Goal: Task Accomplishment & Management: Use online tool/utility

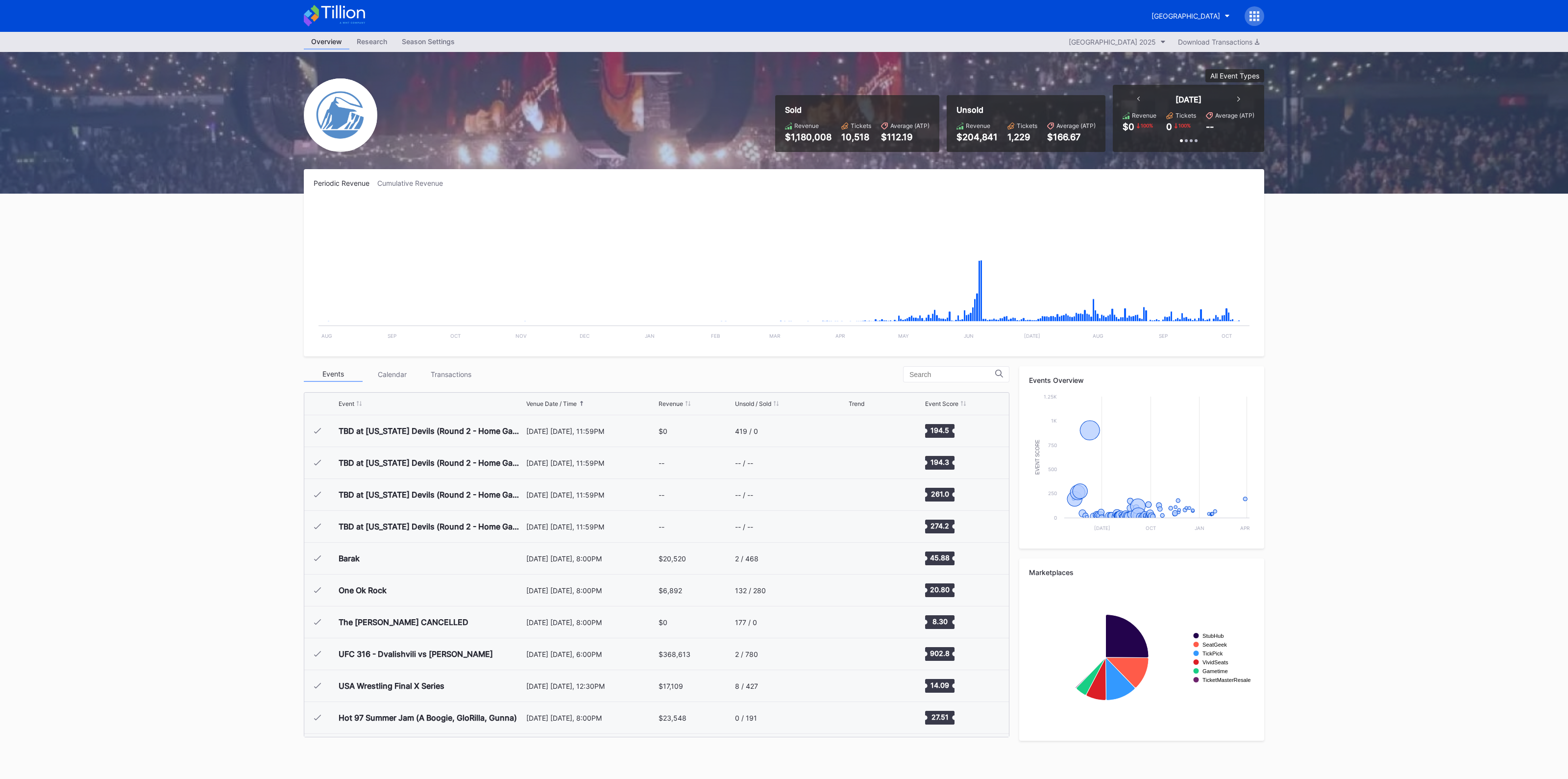
scroll to position [1752, 0]
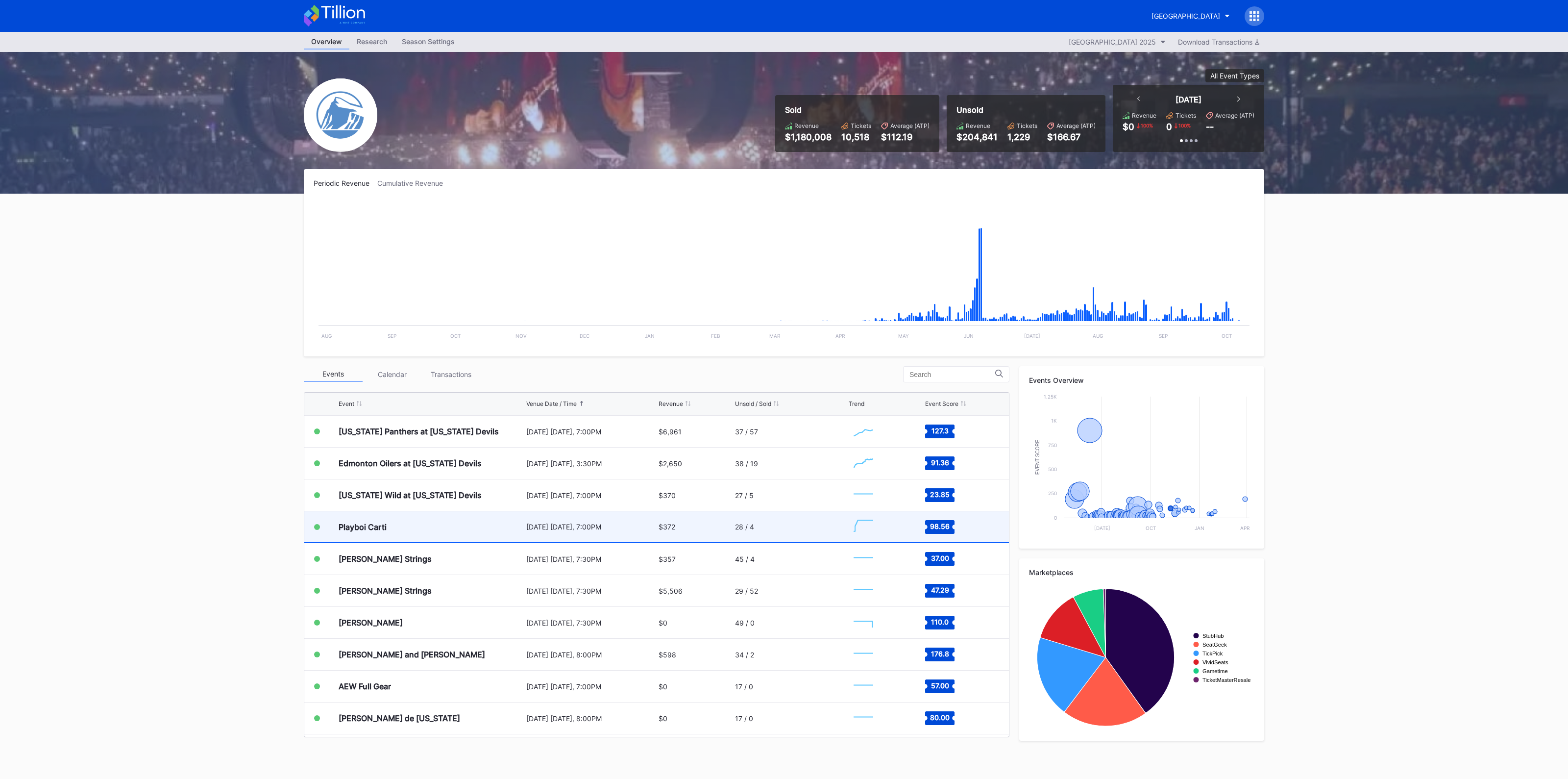
click at [460, 530] on div "Playboi Carti" at bounding box center [431, 526] width 185 height 31
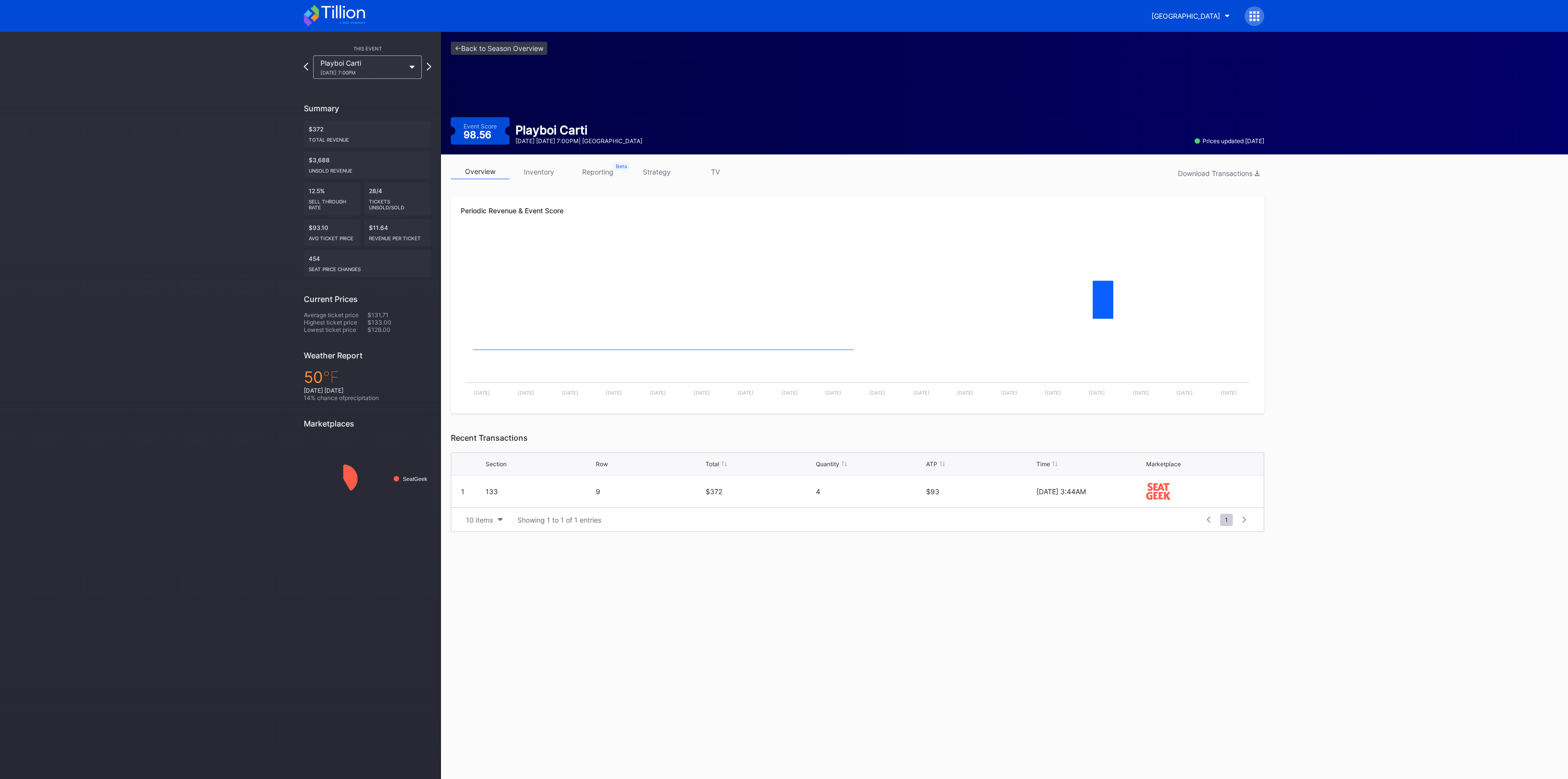
drag, startPoint x: 665, startPoint y: 168, endPoint x: 660, endPoint y: 183, distance: 15.8
click at [665, 169] on link "strategy" at bounding box center [657, 172] width 59 height 16
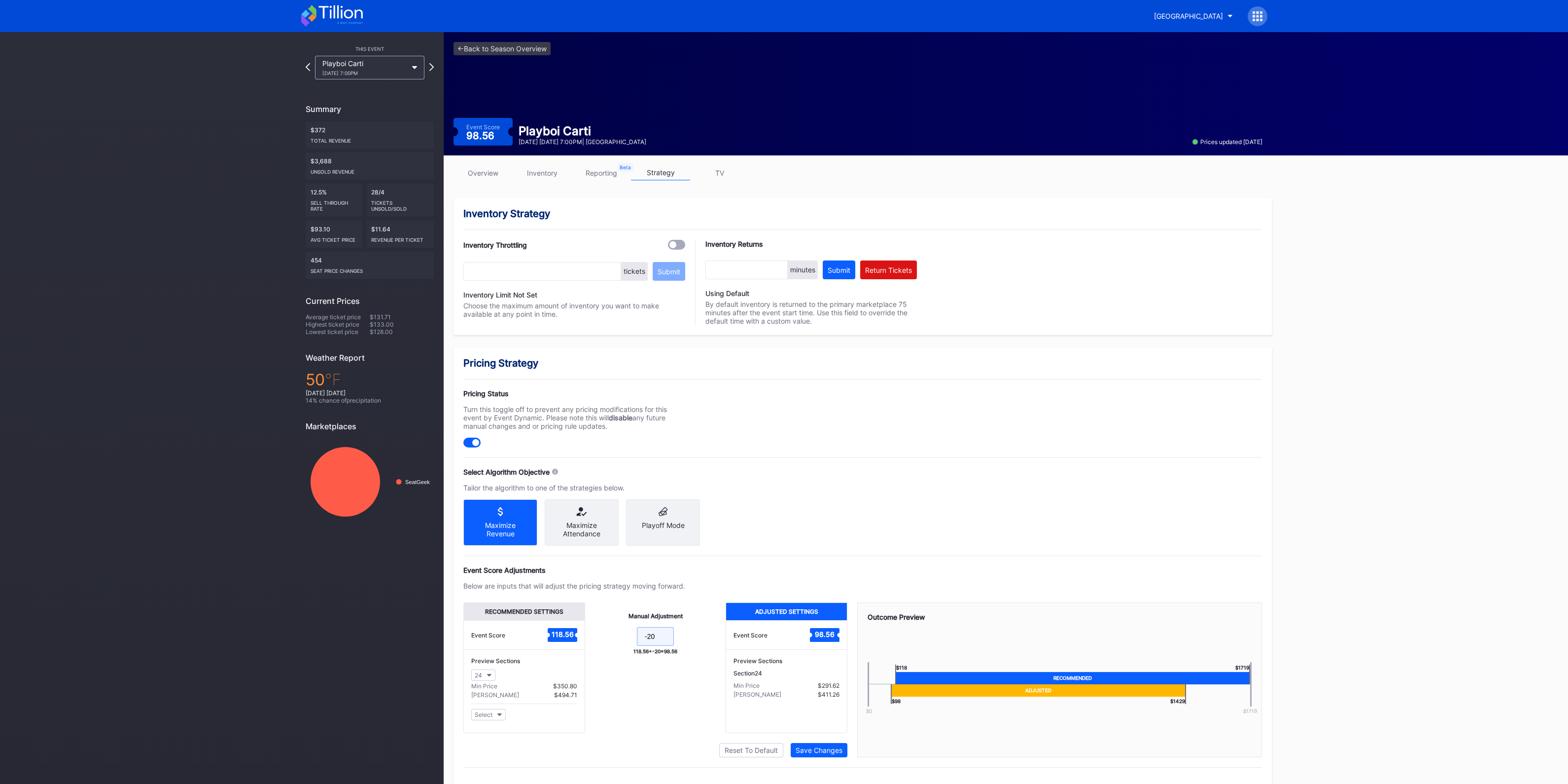
click at [667, 645] on input "-20" at bounding box center [655, 636] width 37 height 19
type input "-30"
click at [823, 752] on div "Save Changes" at bounding box center [819, 750] width 47 height 9
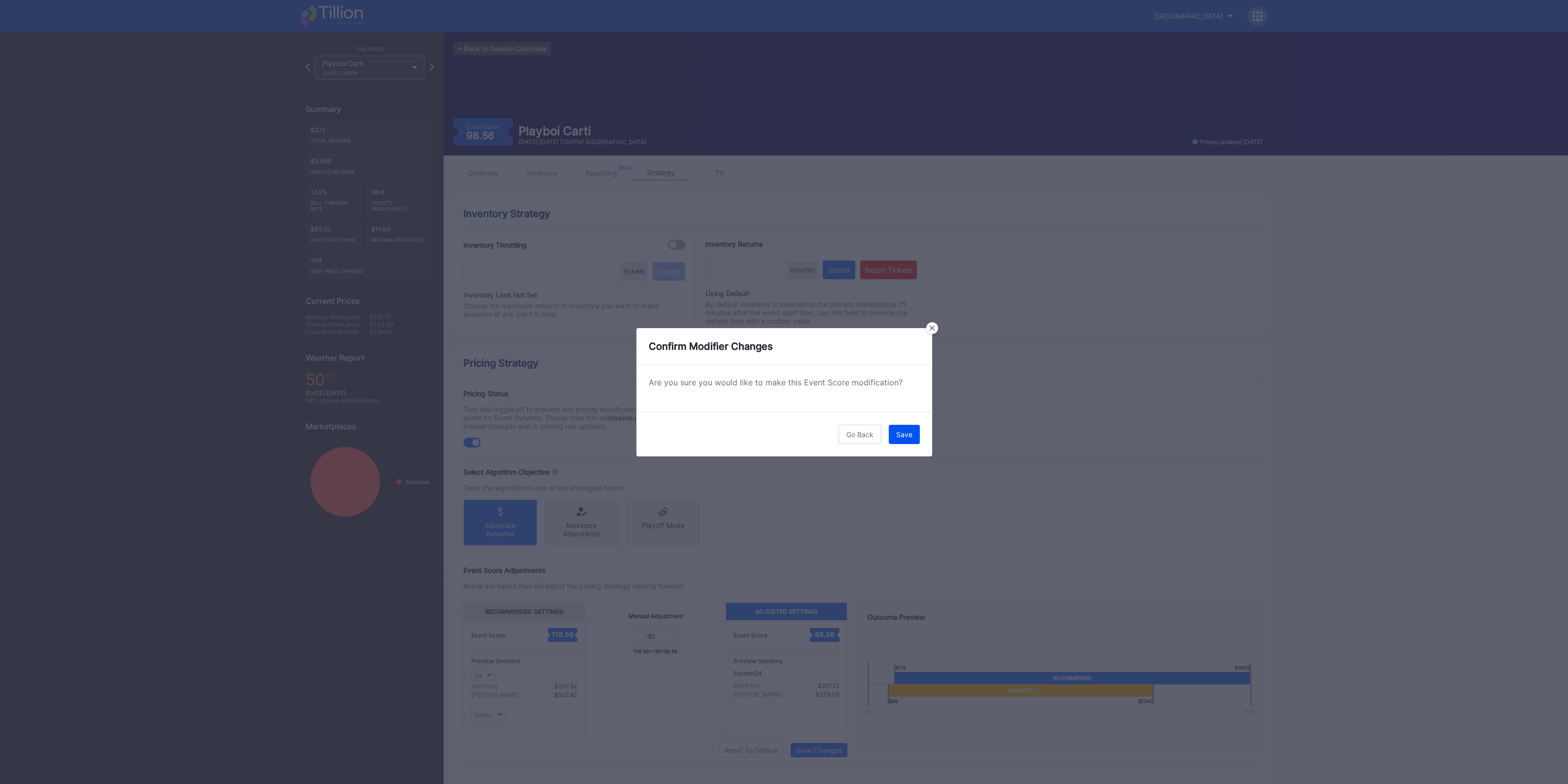
click at [907, 438] on button "Save" at bounding box center [904, 434] width 31 height 20
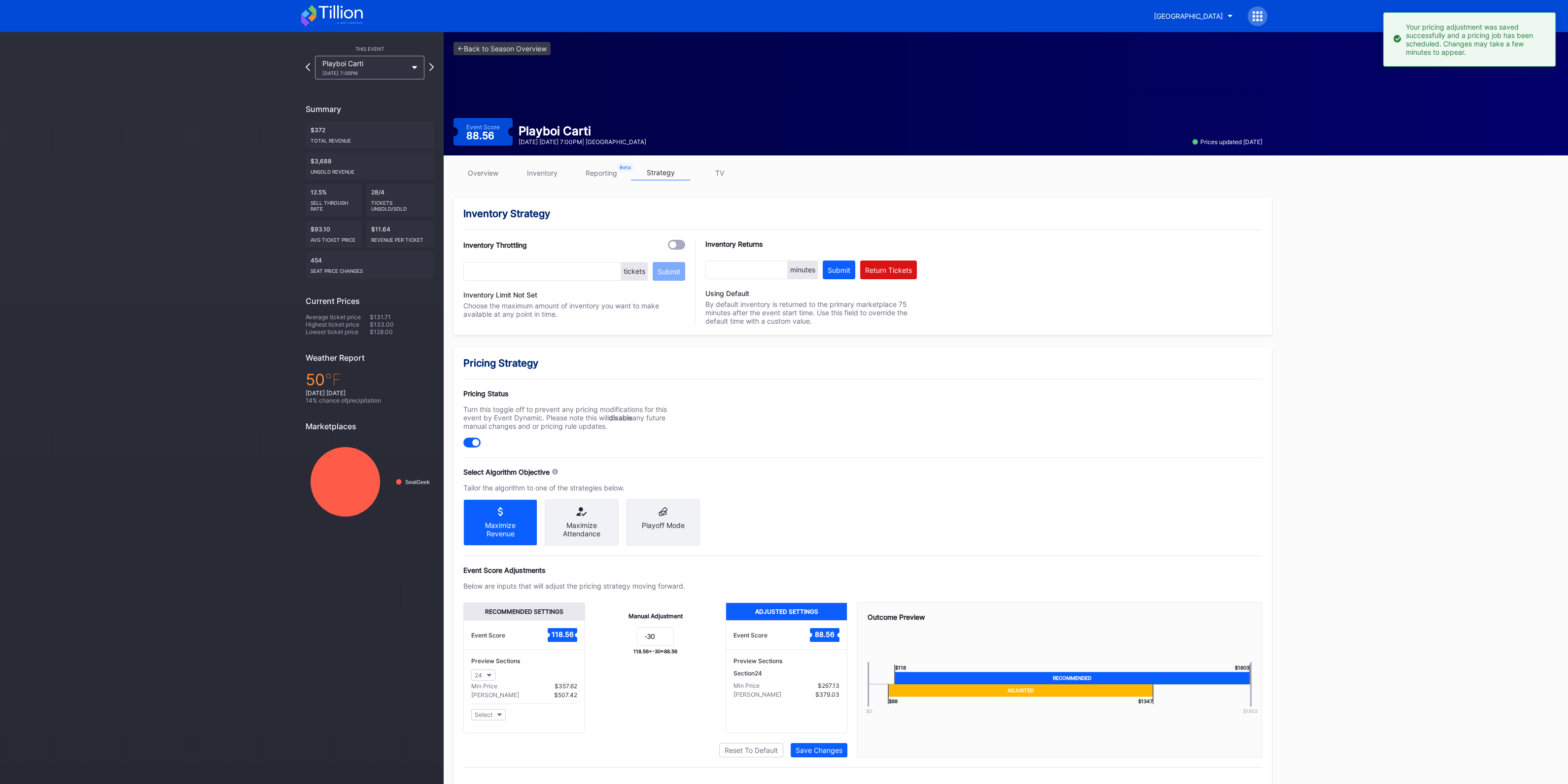
click at [549, 171] on link "inventory" at bounding box center [543, 173] width 59 height 16
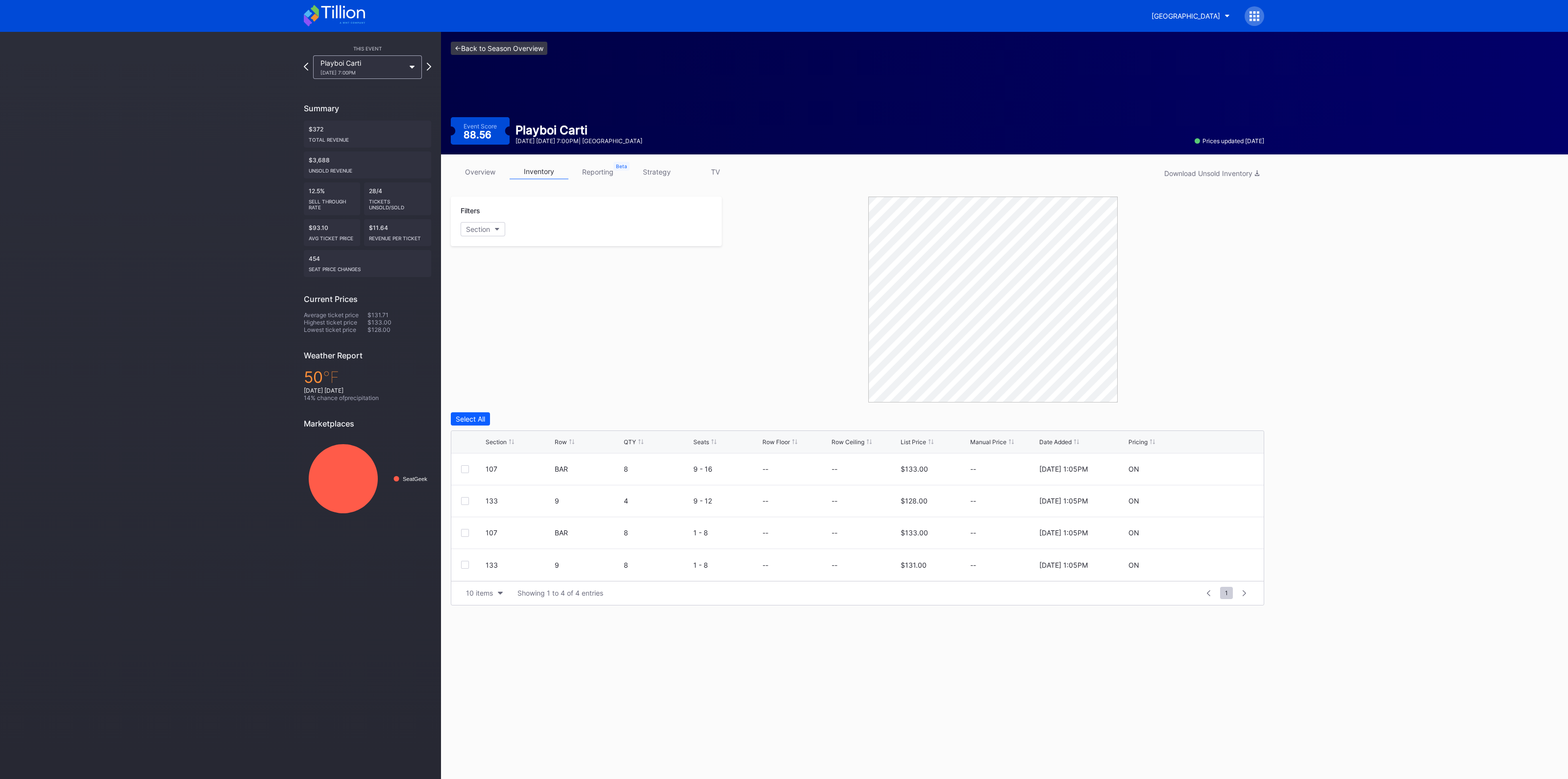
click at [500, 48] on link "<- Back to Season Overview" at bounding box center [499, 48] width 96 height 13
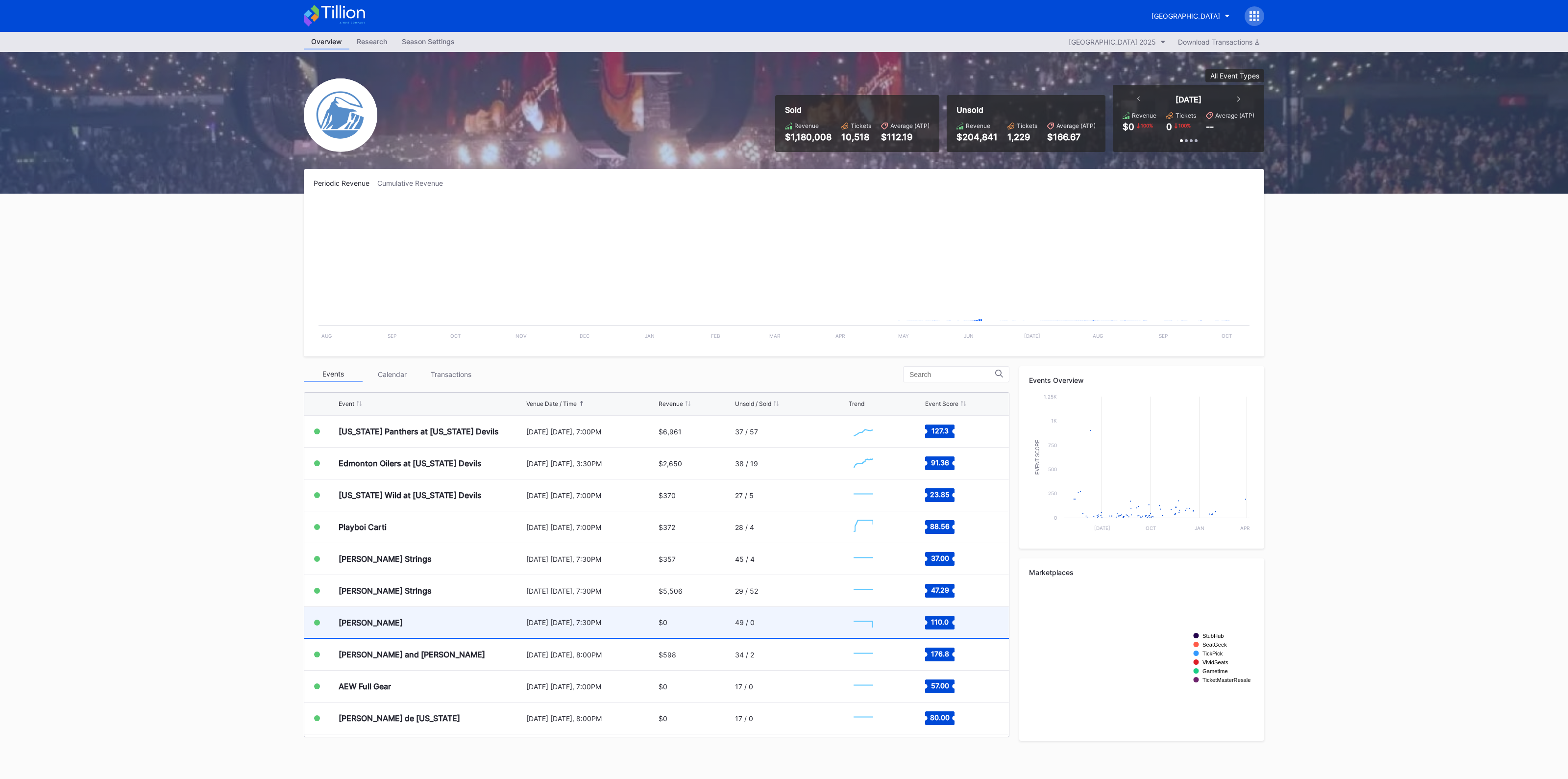
scroll to position [1813, 0]
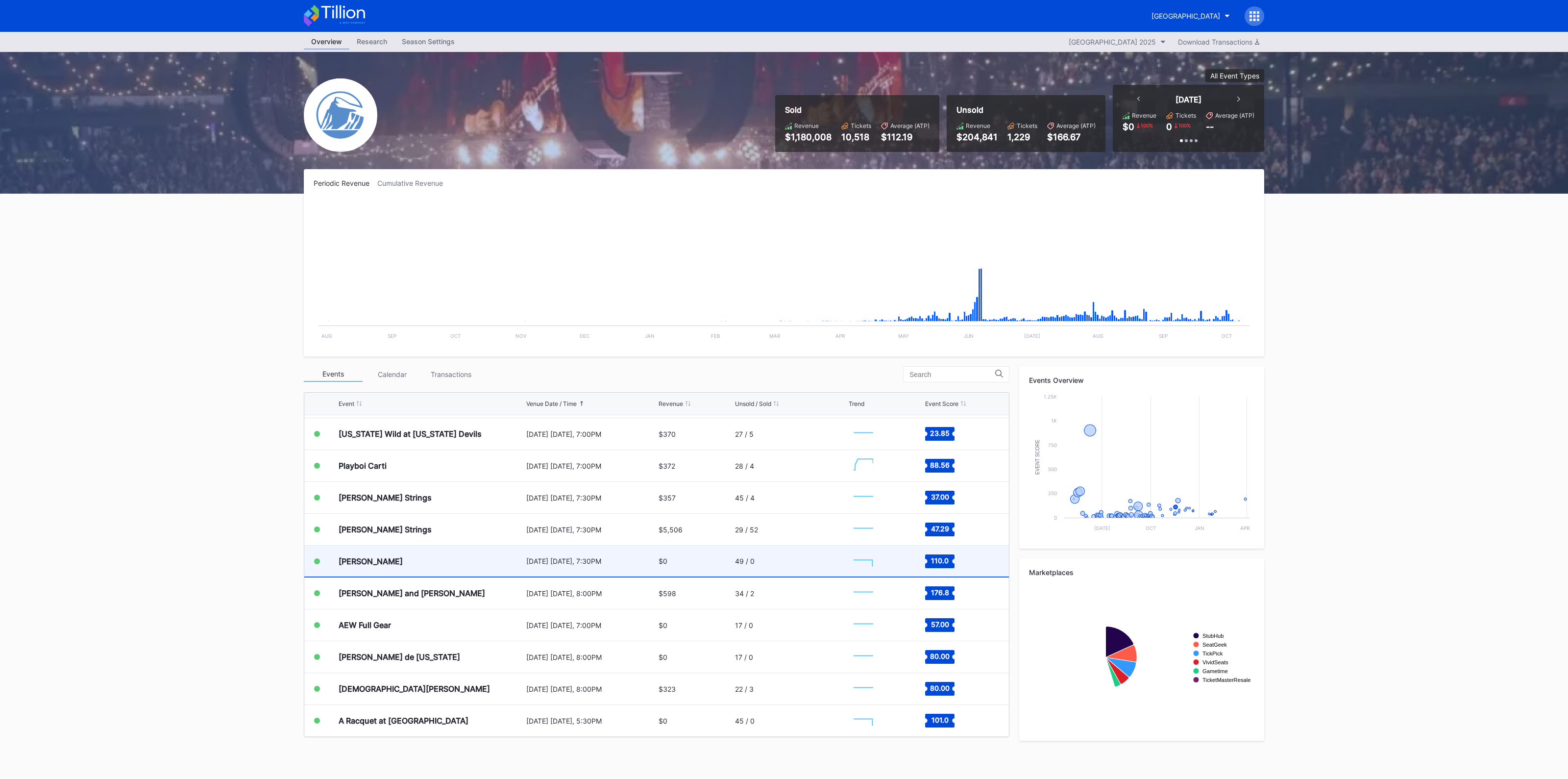
click at [484, 571] on div "[PERSON_NAME]" at bounding box center [431, 561] width 185 height 31
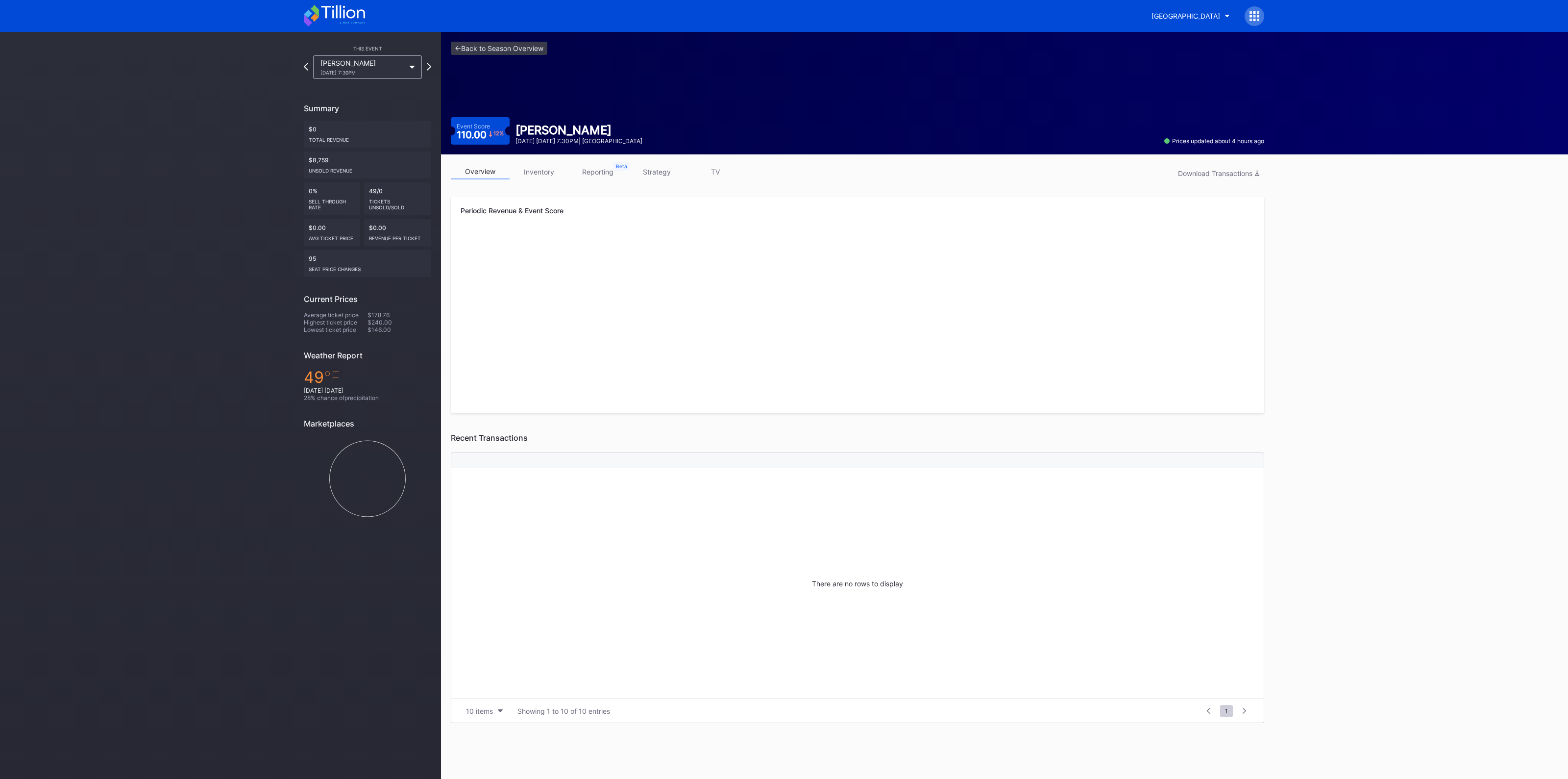
click at [545, 170] on link "inventory" at bounding box center [540, 172] width 59 height 16
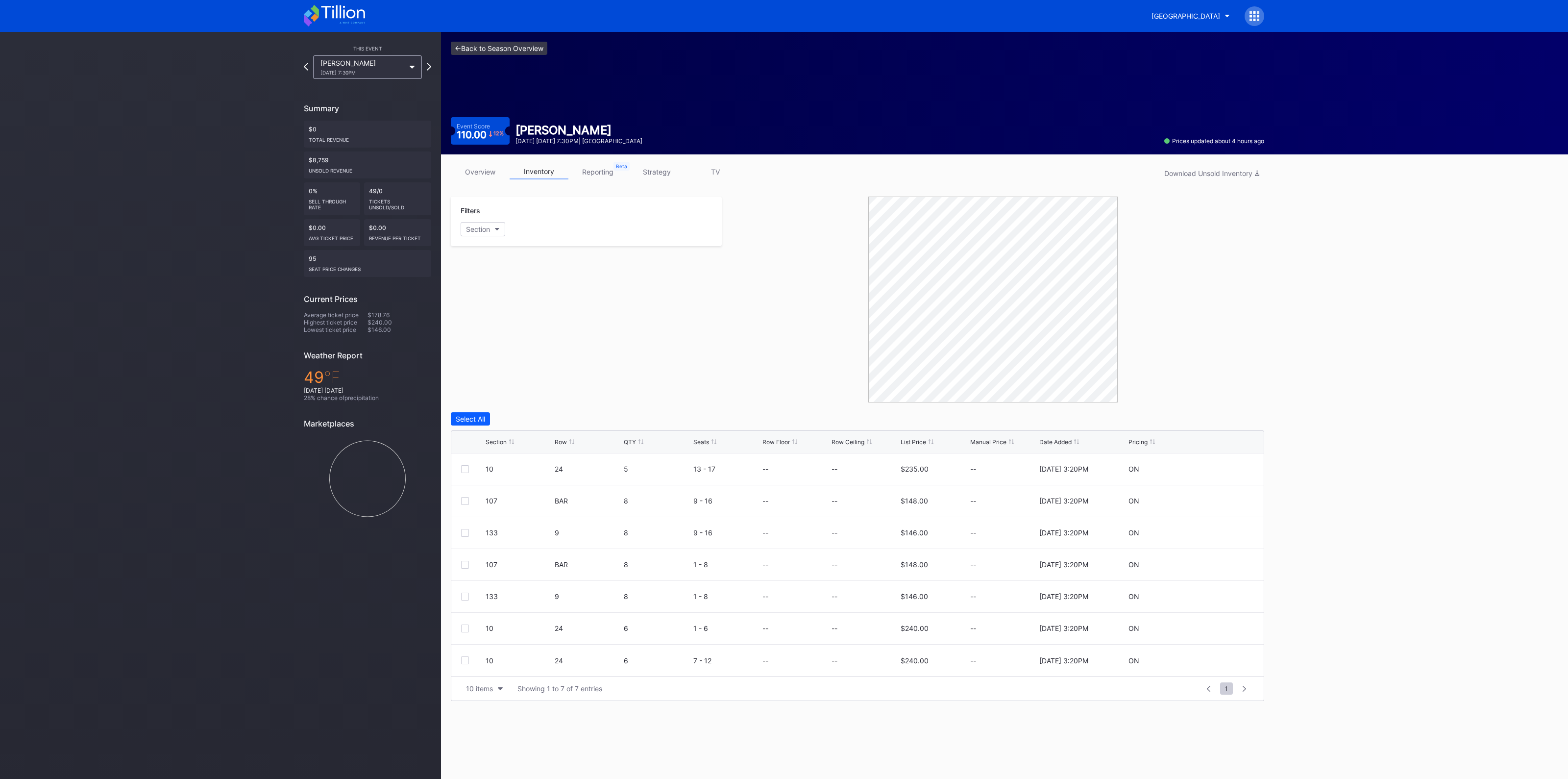
click at [503, 43] on link "<- Back to Season Overview" at bounding box center [499, 48] width 96 height 13
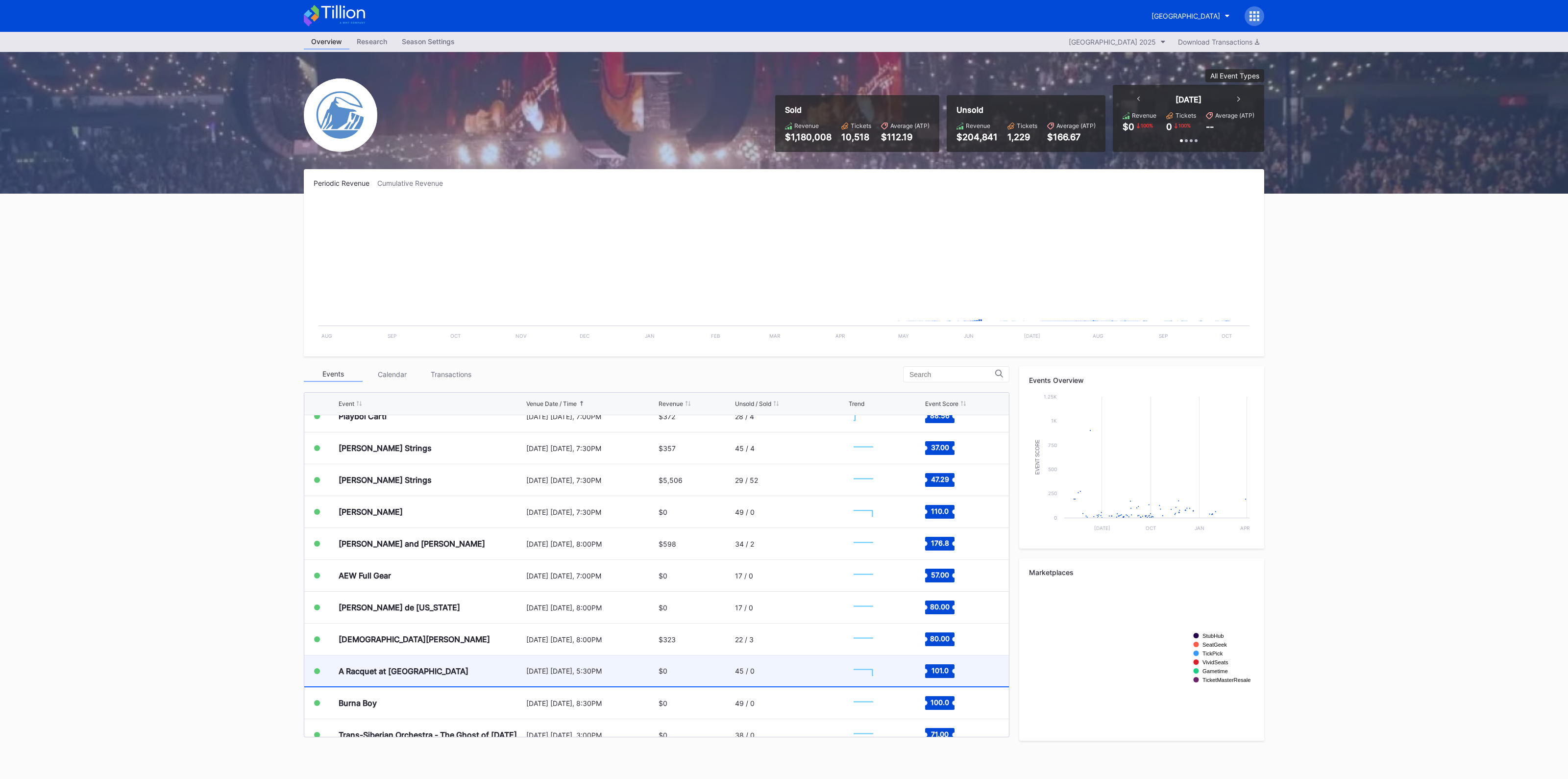
scroll to position [1935, 0]
